Goal: Information Seeking & Learning: Learn about a topic

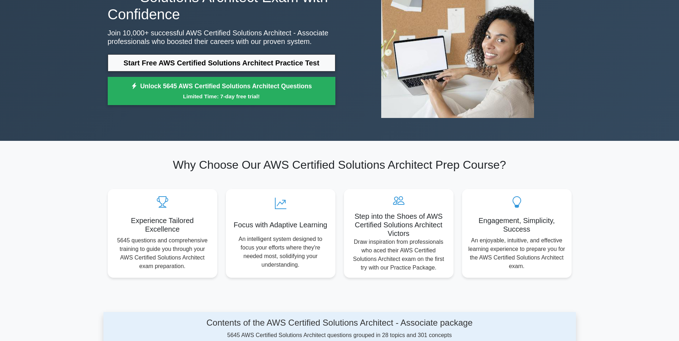
scroll to position [22, 0]
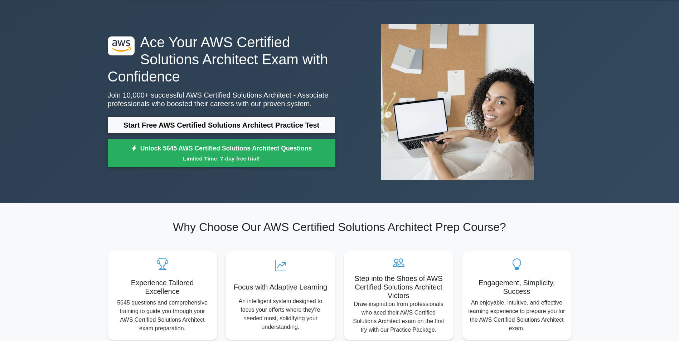
click at [241, 123] on link "Start Free AWS Certified Solutions Architect Practice Test" at bounding box center [222, 125] width 228 height 17
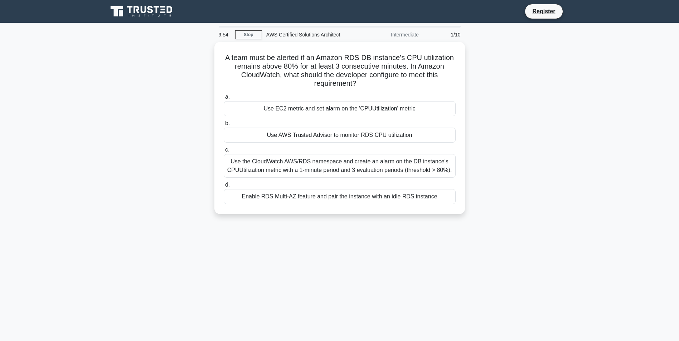
click at [245, 131] on div "Use AWS Trusted Advisor to monitor RDS CPU utilization" at bounding box center [340, 135] width 232 height 15
click at [224, 126] on input "b. Use AWS Trusted Advisor to monitor RDS CPU utilization" at bounding box center [224, 123] width 0 height 5
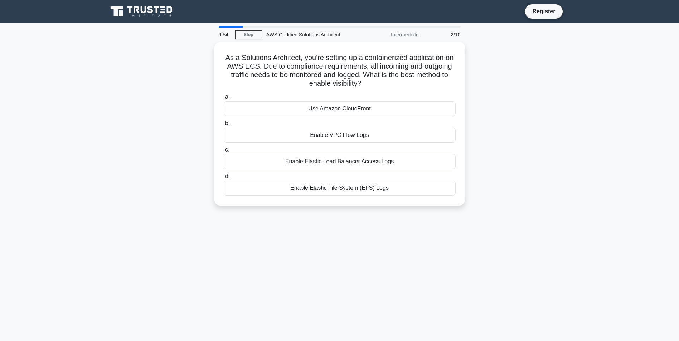
click at [314, 134] on div "Enable VPC Flow Logs" at bounding box center [340, 135] width 232 height 15
click at [224, 126] on input "b. Enable VPC Flow Logs" at bounding box center [224, 123] width 0 height 5
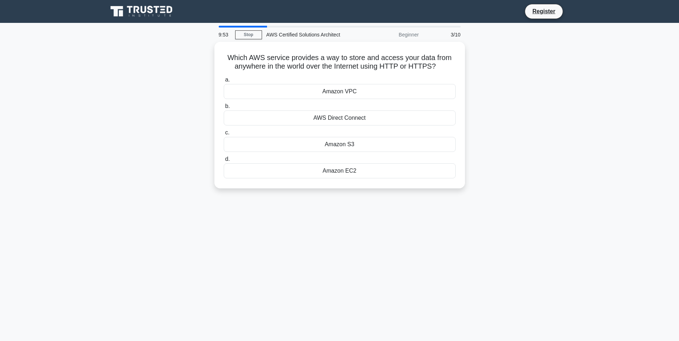
click at [338, 150] on div "Amazon S3" at bounding box center [340, 144] width 232 height 15
click at [339, 147] on div "Amazon S3" at bounding box center [340, 144] width 232 height 15
click at [224, 135] on input "c. Amazon S3" at bounding box center [224, 133] width 0 height 5
click at [319, 145] on div "500 Mbps" at bounding box center [340, 144] width 232 height 15
click at [224, 135] on input "c. 500 Mbps" at bounding box center [224, 133] width 0 height 5
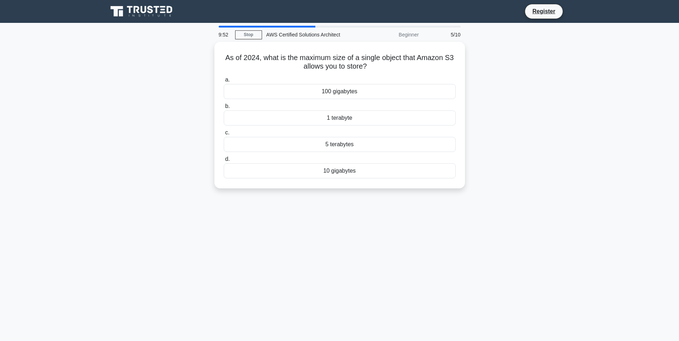
click at [319, 145] on div "5 terabytes" at bounding box center [340, 144] width 232 height 15
click at [224, 135] on input "c. 5 terabytes" at bounding box center [224, 133] width 0 height 5
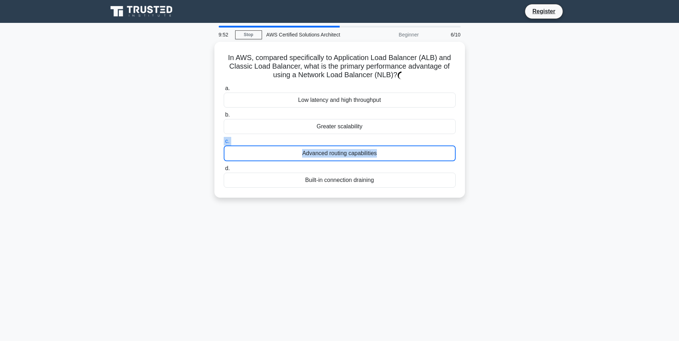
click at [319, 145] on label "c. Advanced routing capabilities" at bounding box center [340, 149] width 232 height 24
click at [224, 144] on input "c. Advanced routing capabilities" at bounding box center [224, 141] width 0 height 5
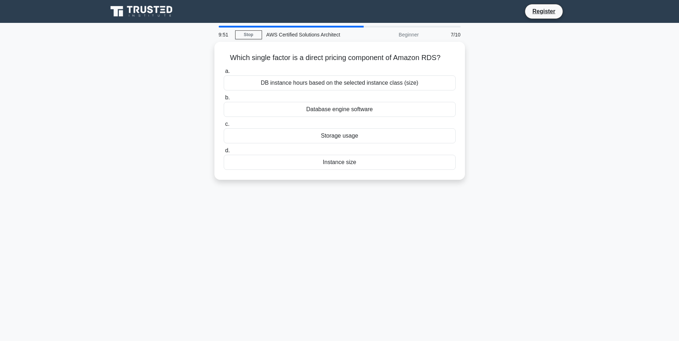
click at [319, 145] on div "a. DB instance hours based on the selected instance class (size) b. Database en…" at bounding box center [339, 118] width 240 height 106
drag, startPoint x: 319, startPoint y: 145, endPoint x: 315, endPoint y: 147, distance: 4.5
click at [318, 147] on label "d. Instance size" at bounding box center [340, 158] width 232 height 24
click at [224, 148] on input "d. Instance size" at bounding box center [224, 150] width 0 height 5
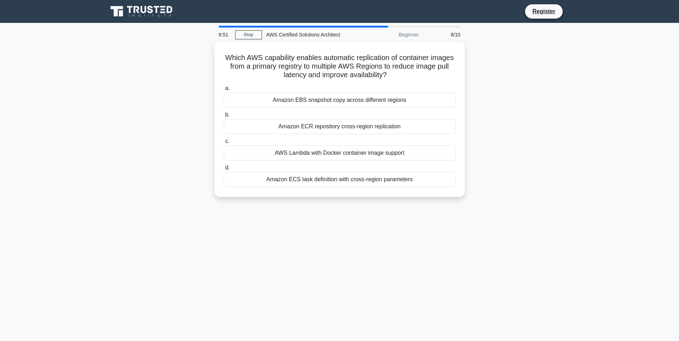
click at [307, 143] on label "c. AWS Lambda with Docker container image support" at bounding box center [340, 149] width 232 height 24
click at [224, 143] on input "c. AWS Lambda with Docker container image support" at bounding box center [224, 141] width 0 height 5
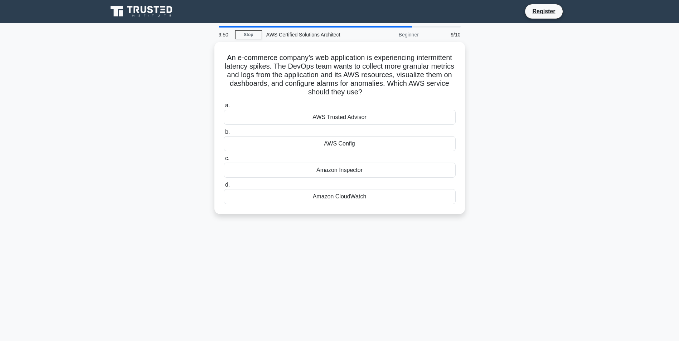
drag, startPoint x: 316, startPoint y: 164, endPoint x: 321, endPoint y: 167, distance: 5.2
click at [321, 167] on div "Amazon Inspector" at bounding box center [340, 170] width 232 height 15
drag, startPoint x: 321, startPoint y: 167, endPoint x: 322, endPoint y: 172, distance: 5.8
click at [322, 172] on div "Amazon Inspector" at bounding box center [340, 170] width 232 height 15
click at [224, 161] on input "c. Amazon Inspector" at bounding box center [224, 158] width 0 height 5
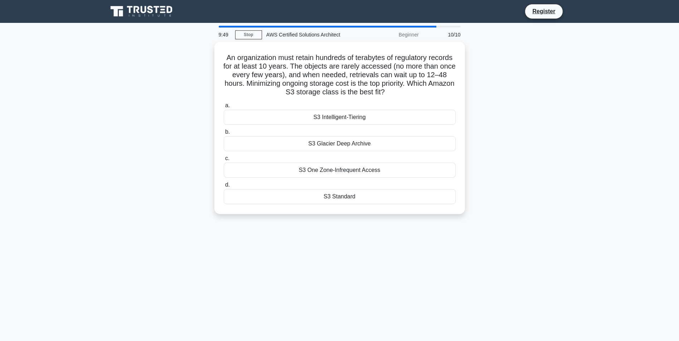
click at [308, 189] on div "S3 Standard" at bounding box center [340, 196] width 232 height 15
click at [224, 187] on input "d. S3 Standard" at bounding box center [224, 185] width 0 height 5
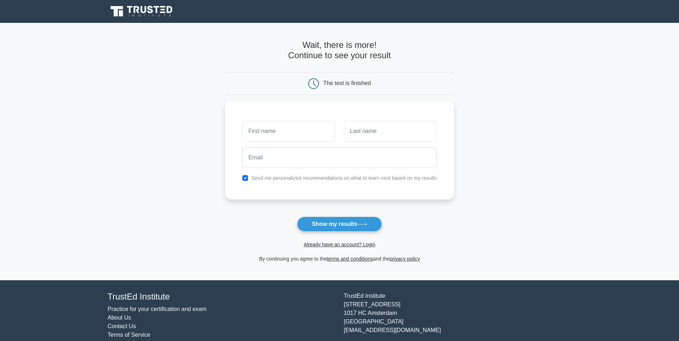
click at [338, 224] on button "Show my results" at bounding box center [339, 224] width 84 height 15
click at [328, 220] on button "Show my results" at bounding box center [339, 224] width 84 height 15
click at [286, 125] on input "text" at bounding box center [288, 131] width 93 height 21
type input "gr"
click at [363, 127] on input "text" at bounding box center [390, 131] width 93 height 21
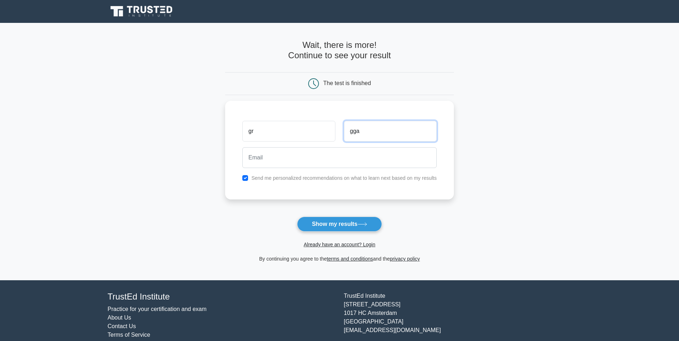
type input "gga"
click at [335, 153] on input "email" at bounding box center [339, 157] width 194 height 21
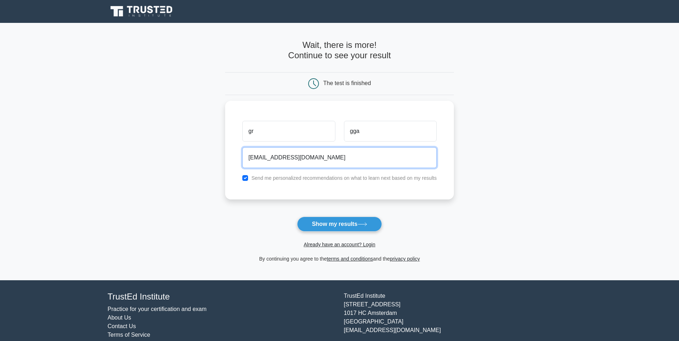
type input "fgag@gmail.com"
click at [305, 180] on label "Send me personalized recommendations on what to learn next based on my results" at bounding box center [343, 178] width 185 height 6
click at [299, 175] on label "Send me personalized recommendations on what to learn next based on my results" at bounding box center [343, 178] width 185 height 6
click at [244, 177] on input "checkbox" at bounding box center [245, 178] width 6 height 6
checkbox input "false"
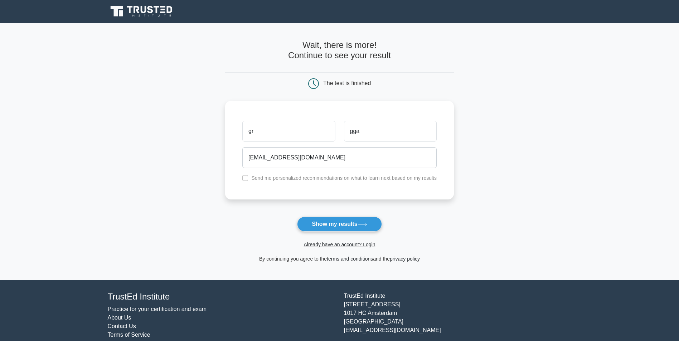
click at [350, 220] on button "Show my results" at bounding box center [339, 224] width 84 height 15
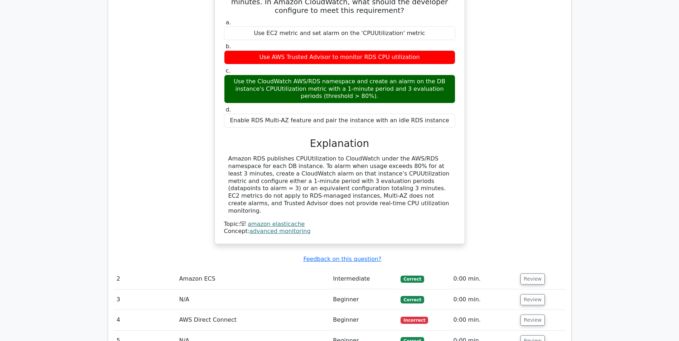
scroll to position [667, 0]
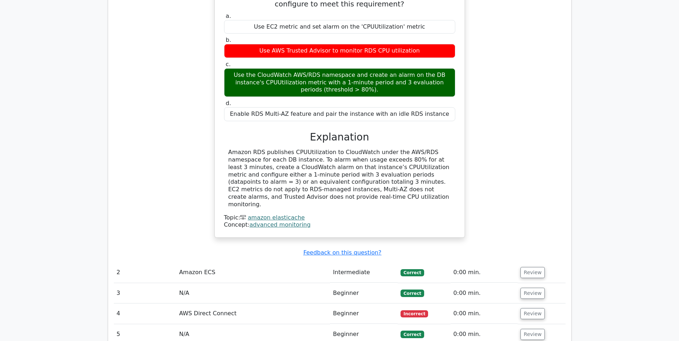
click at [241, 263] on td "Amazon ECS" at bounding box center [253, 273] width 154 height 20
click at [527, 267] on button "Review" at bounding box center [532, 272] width 24 height 11
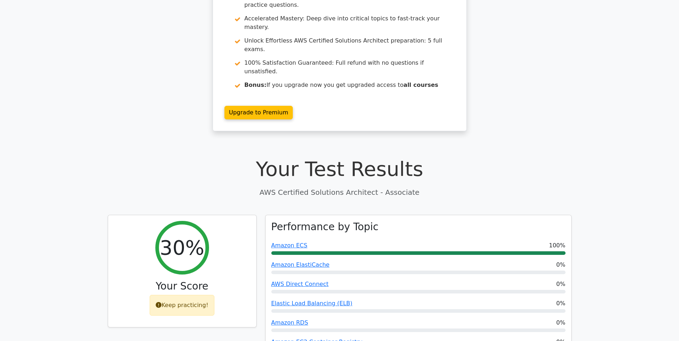
scroll to position [0, 0]
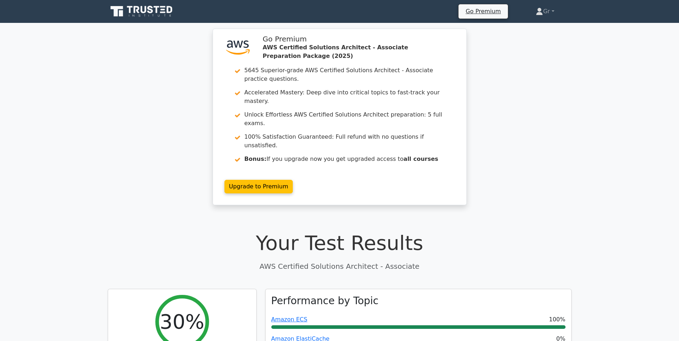
click at [143, 13] on icon at bounding box center [144, 9] width 6 height 7
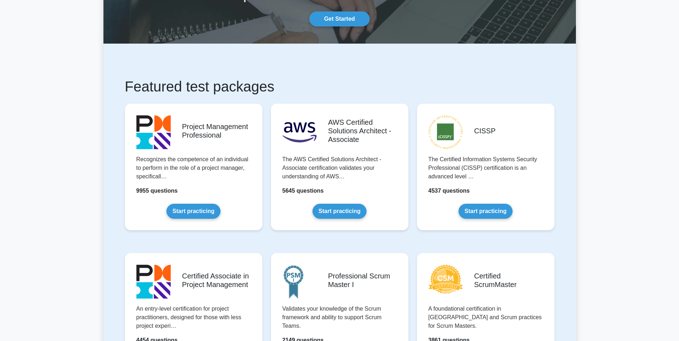
scroll to position [119, 0]
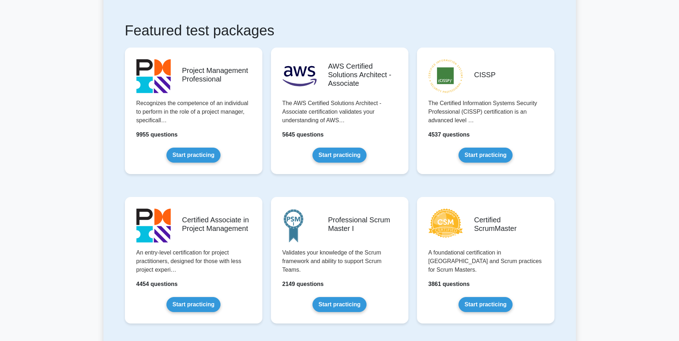
click at [357, 154] on link "Start practicing" at bounding box center [339, 155] width 54 height 15
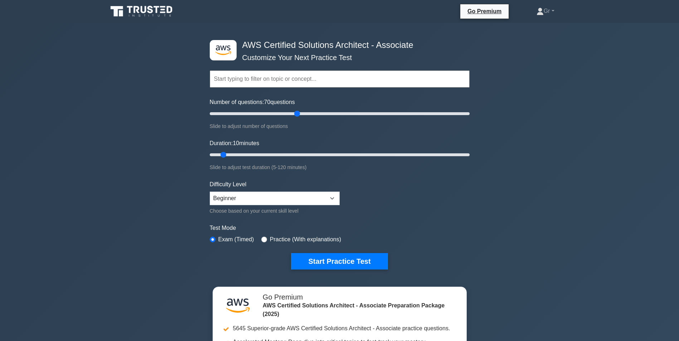
drag, startPoint x: 218, startPoint y: 114, endPoint x: 300, endPoint y: 128, distance: 83.2
type input "70"
click at [300, 118] on input "Number of questions: 70 questions" at bounding box center [340, 113] width 260 height 9
click at [277, 84] on input "text" at bounding box center [340, 78] width 260 height 17
click at [537, 13] on icon at bounding box center [540, 13] width 6 height 3
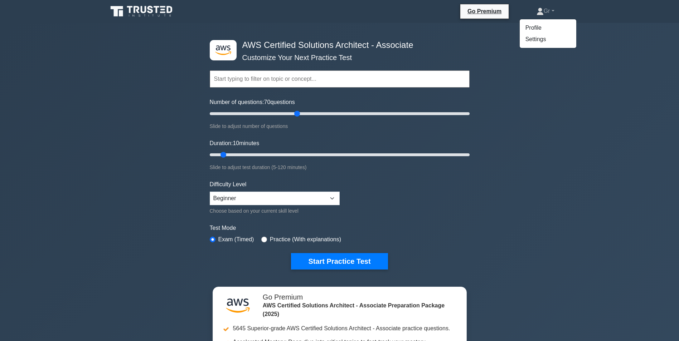
click at [482, 13] on link "Go Premium" at bounding box center [484, 11] width 43 height 9
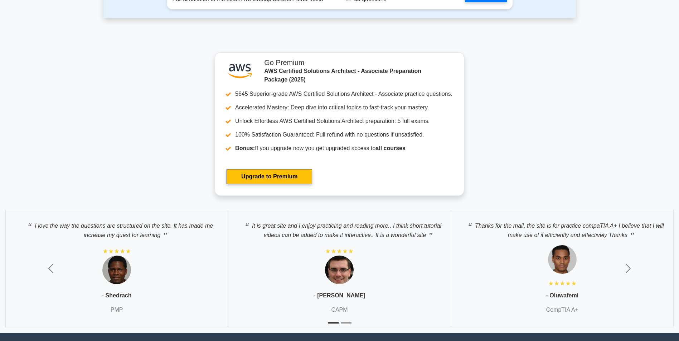
scroll to position [2002, 0]
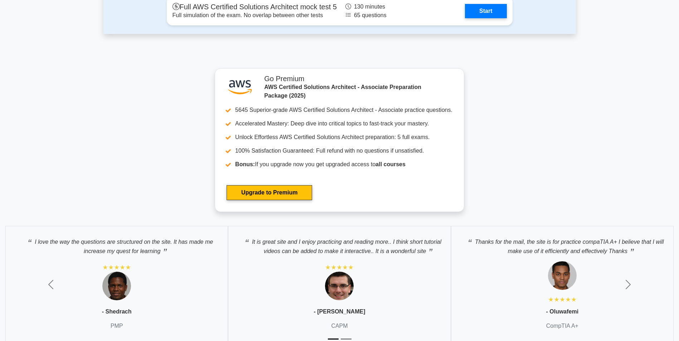
drag, startPoint x: 294, startPoint y: 149, endPoint x: 536, endPoint y: 125, distance: 243.8
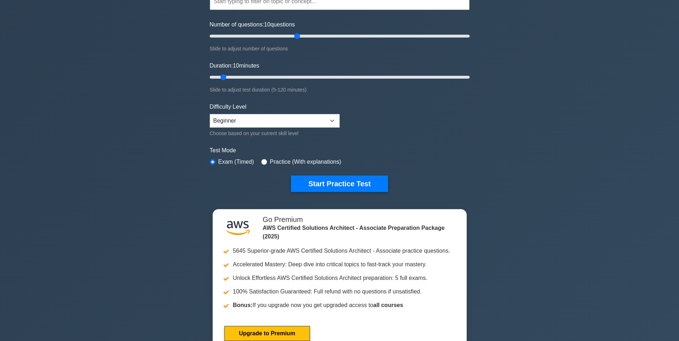
scroll to position [0, 0]
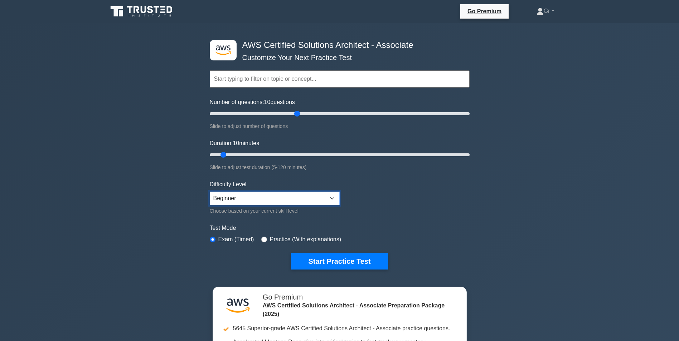
click at [277, 197] on select "Beginner Intermediate Expert" at bounding box center [275, 199] width 130 height 14
select select "expert"
click at [210, 192] on select "Beginner Intermediate Expert" at bounding box center [275, 199] width 130 height 14
click at [264, 238] on input "radio" at bounding box center [264, 240] width 6 height 6
radio input "true"
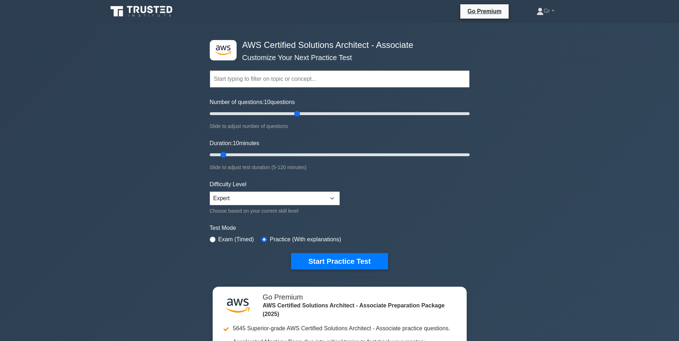
click at [328, 85] on input "text" at bounding box center [340, 78] width 260 height 17
click at [358, 263] on button "Start Practice Test" at bounding box center [339, 261] width 97 height 16
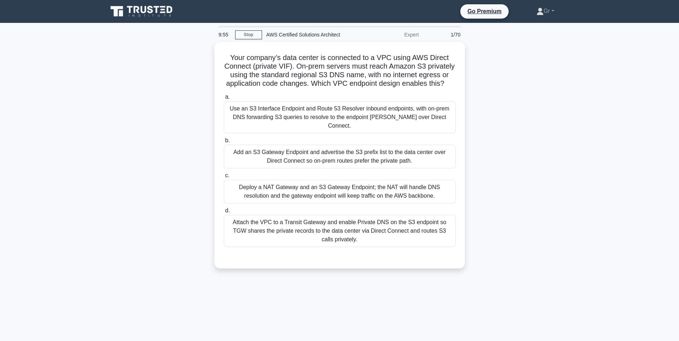
drag, startPoint x: 398, startPoint y: 39, endPoint x: 314, endPoint y: 70, distance: 89.1
click at [314, 70] on h5 "Your company’s data center is connected to a VPC using AWS Direct Connect (priv…" at bounding box center [339, 70] width 233 height 35
drag, startPoint x: 298, startPoint y: 85, endPoint x: 401, endPoint y: 21, distance: 121.1
click at [401, 21] on nav "Go Premium Gr Profile" at bounding box center [339, 11] width 679 height 23
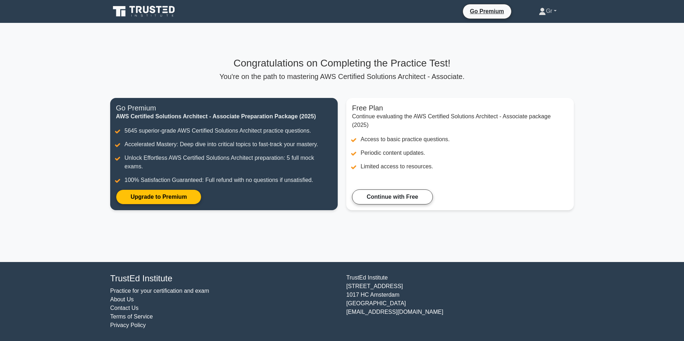
click at [550, 10] on link "Gr" at bounding box center [548, 11] width 52 height 14
click at [535, 26] on link "Profile" at bounding box center [550, 27] width 57 height 11
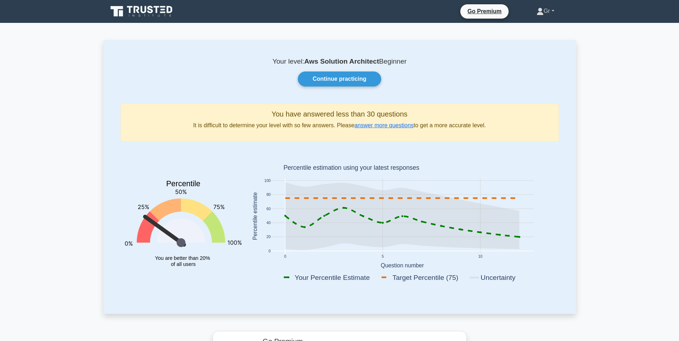
click at [537, 13] on icon at bounding box center [540, 13] width 6 height 3
click at [538, 42] on link "Settings" at bounding box center [548, 39] width 57 height 11
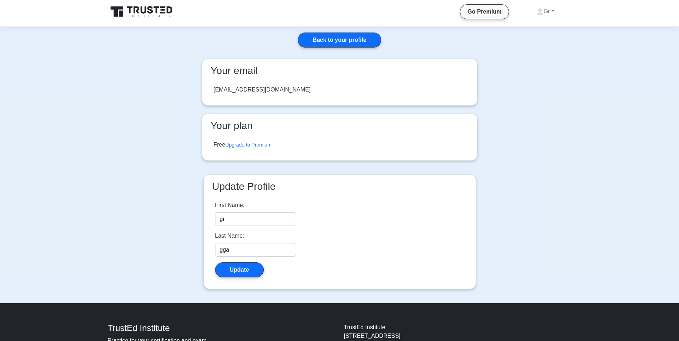
scroll to position [2, 0]
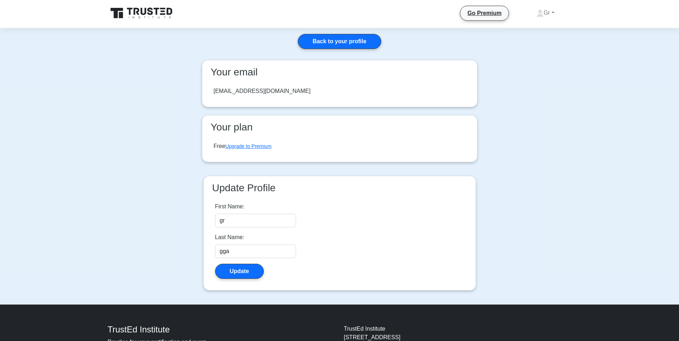
click at [255, 94] on div "fgag@gmail.com" at bounding box center [262, 91] width 97 height 9
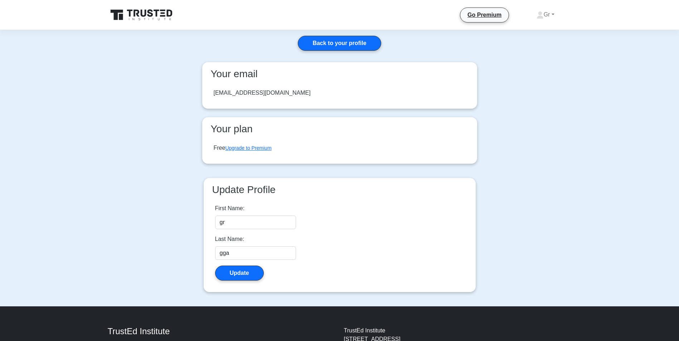
click at [137, 13] on icon at bounding box center [142, 15] width 69 height 14
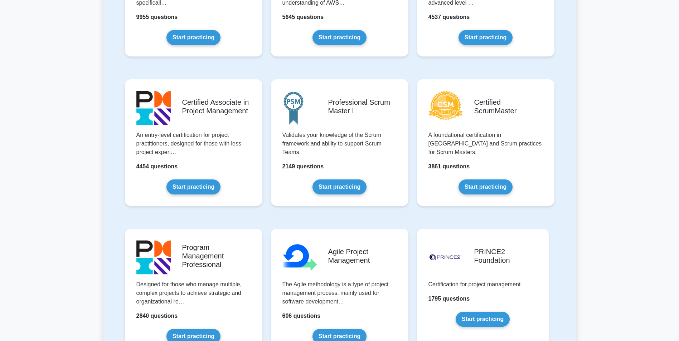
scroll to position [250, 0]
